Goal: Browse casually

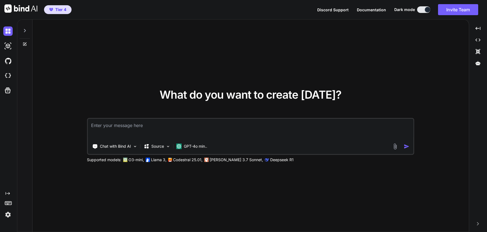
type textarea "x"
click at [8, 62] on img at bounding box center [7, 60] width 9 height 9
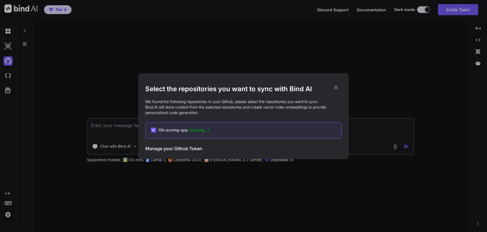
click at [335, 87] on icon at bounding box center [336, 87] width 6 height 6
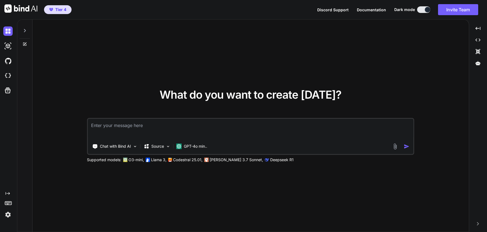
type textarea "x"
click at [9, 60] on img at bounding box center [7, 60] width 9 height 9
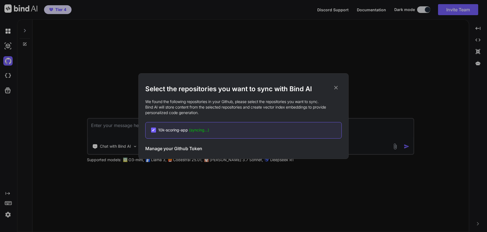
click at [336, 89] on icon at bounding box center [336, 87] width 6 height 6
